Goal: Information Seeking & Learning: Learn about a topic

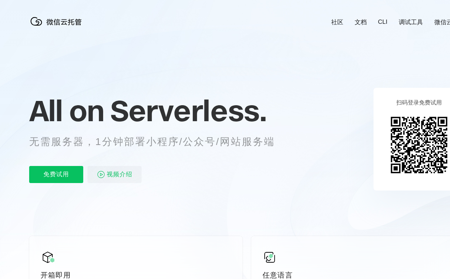
scroll to position [0, 1265]
click at [225, 142] on div "All on Serverless. 无需服务器，1分钟部署小程序/公众号/网站服务端 免费试用 视频介绍" at bounding box center [160, 139] width 263 height 103
click at [228, 142] on div "All on Serverless. 无需服务器，1分钟部署小程序/公众号/网站服务端 免费试用 视频介绍" at bounding box center [160, 139] width 263 height 103
click at [337, 19] on link "社区" at bounding box center [337, 22] width 12 height 8
click at [360, 19] on link "文档" at bounding box center [361, 22] width 12 height 8
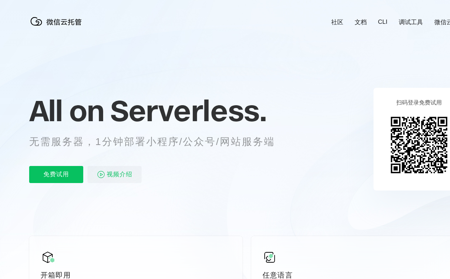
click at [383, 19] on link "CLI" at bounding box center [382, 22] width 9 height 7
click at [411, 19] on link "调试工具" at bounding box center [411, 22] width 24 height 8
click at [435, 19] on link "微信云开发" at bounding box center [450, 22] width 30 height 8
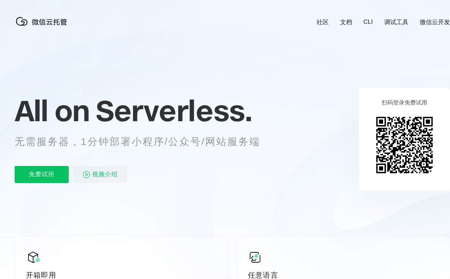
click at [146, 168] on div "免费试用 视频介绍" at bounding box center [146, 174] width 263 height 17
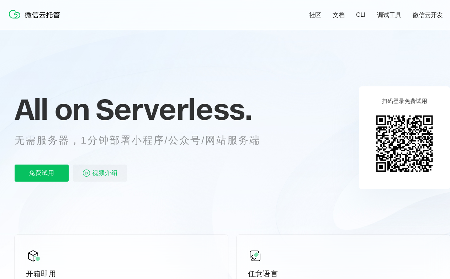
scroll to position [459, 15]
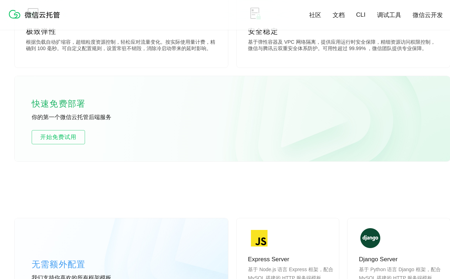
click at [121, 225] on div "无需额外配置 我们支持你喜欢的所有框架模板 选择更多模板" at bounding box center [122, 274] width 214 height 110
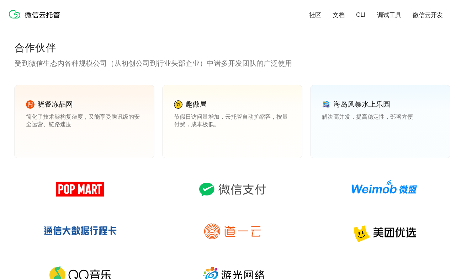
click at [184, 140] on link "查看案例" at bounding box center [184, 140] width 20 height 6
click at [332, 140] on link "查看案例" at bounding box center [332, 140] width 20 height 6
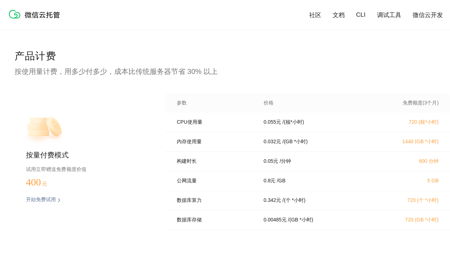
click at [40, 197] on p "开始免费试用" at bounding box center [41, 200] width 30 height 7
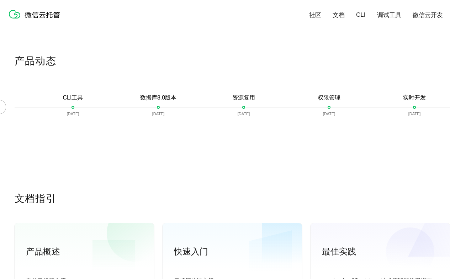
click at [84, 272] on div "微信云托管介绍" at bounding box center [84, 282] width 117 height 20
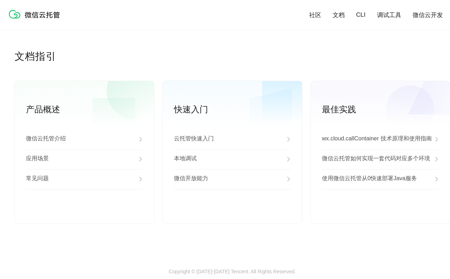
click at [84, 160] on div "应用场景" at bounding box center [84, 159] width 117 height 20
click at [84, 180] on div "常见问题" at bounding box center [84, 179] width 117 height 20
click at [84, 212] on link "查看更多" at bounding box center [84, 212] width 117 height 6
click at [232, 140] on div "云托管快速入门" at bounding box center [232, 140] width 117 height 20
click at [232, 160] on div "本地调试" at bounding box center [232, 159] width 117 height 20
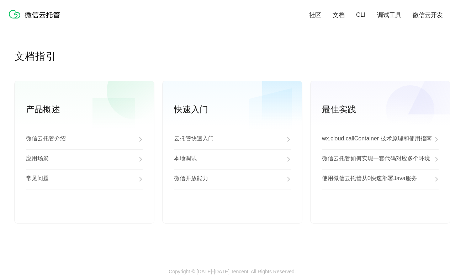
click at [232, 180] on div "微信开放能力" at bounding box center [232, 179] width 117 height 20
click at [232, 212] on link "查看更多" at bounding box center [232, 212] width 117 height 6
click at [380, 140] on p "wx.cloud.callContainer 技术原理和使用指南" at bounding box center [377, 139] width 110 height 9
click at [380, 160] on p "微信云托管如何实现一套代码对应多个环境" at bounding box center [376, 159] width 108 height 9
